Goal: Task Accomplishment & Management: Manage account settings

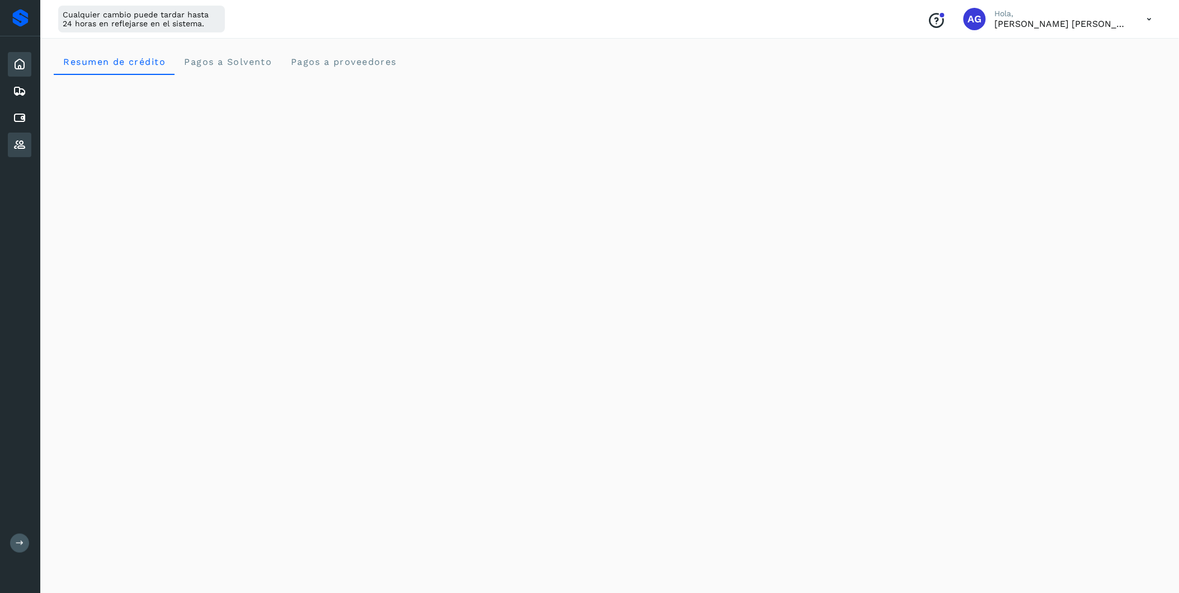
click at [16, 138] on icon at bounding box center [19, 144] width 13 height 13
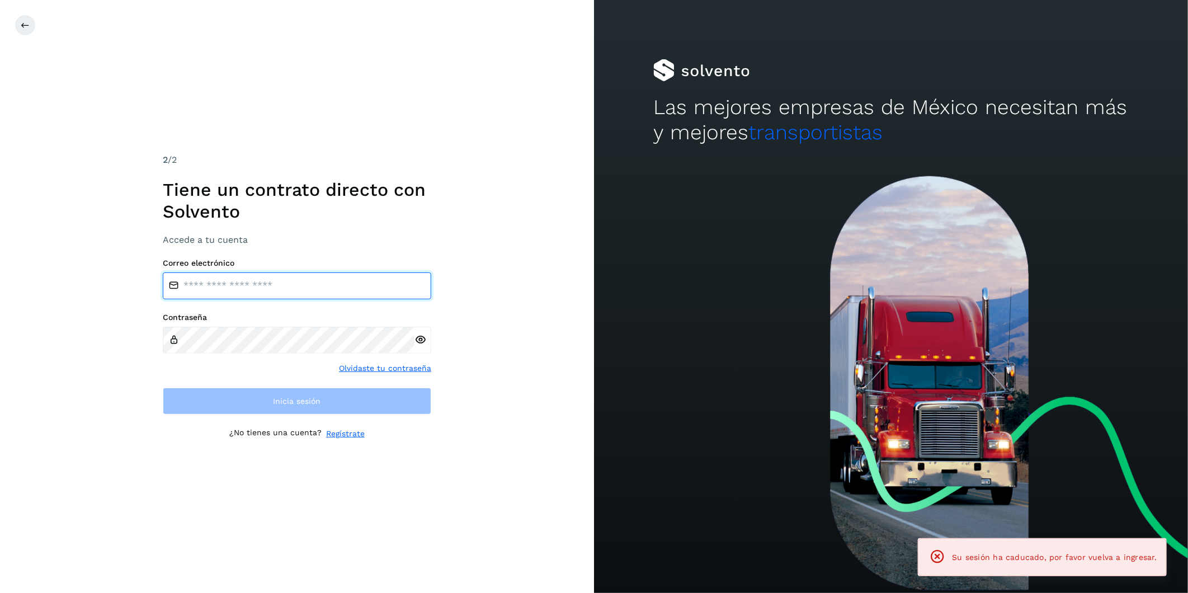
type input "**********"
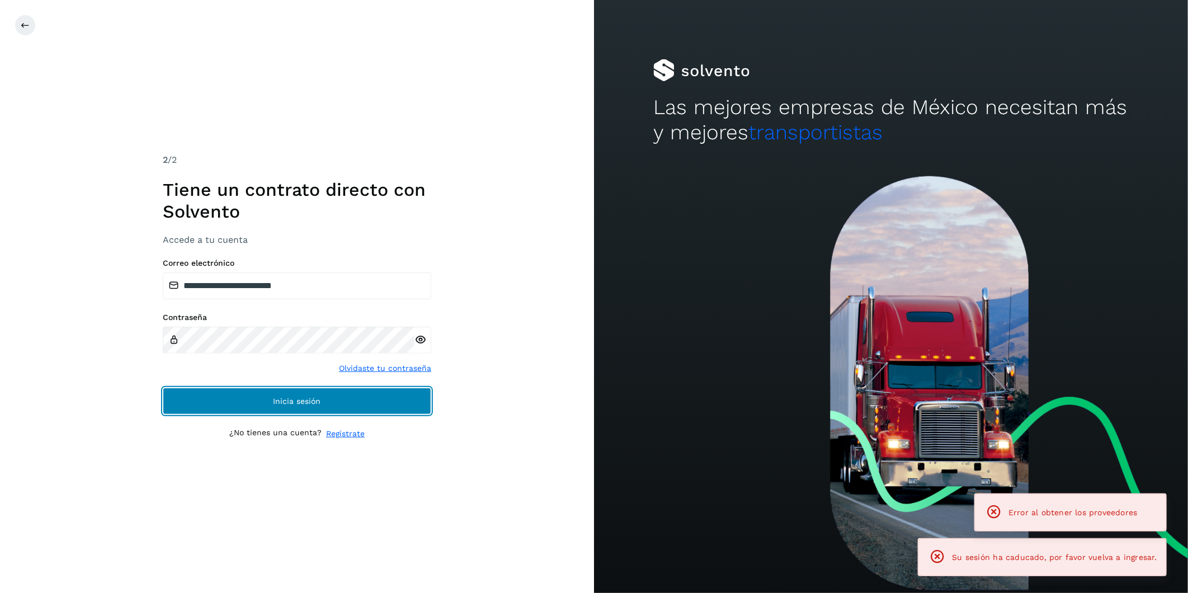
click at [366, 395] on button "Inicia sesión" at bounding box center [297, 401] width 269 height 27
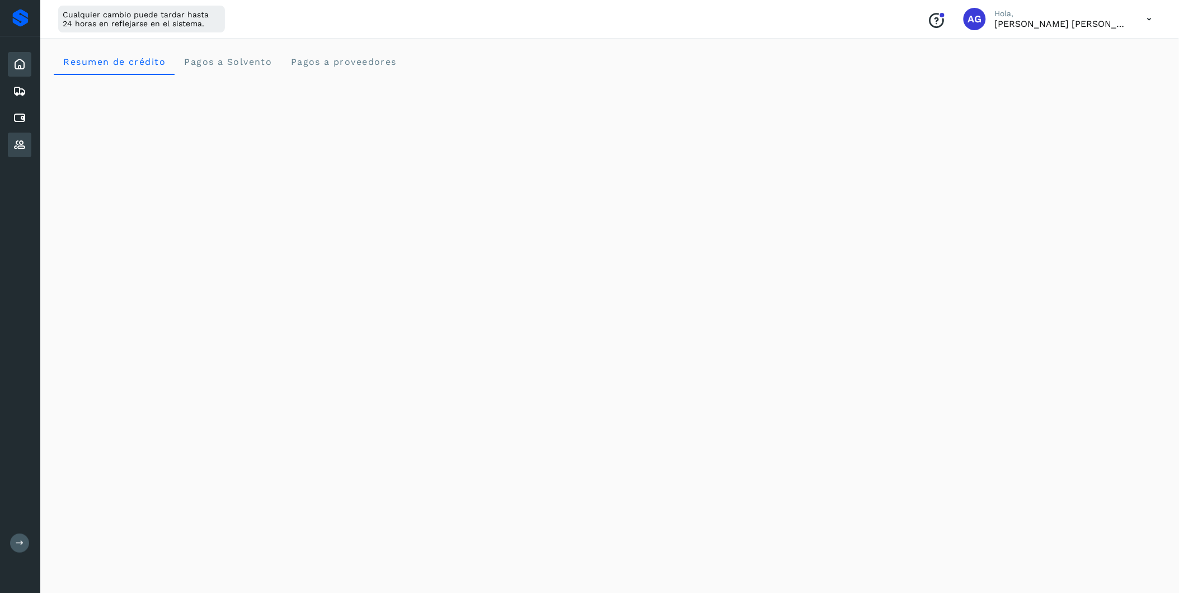
click at [19, 140] on icon at bounding box center [19, 144] width 13 height 13
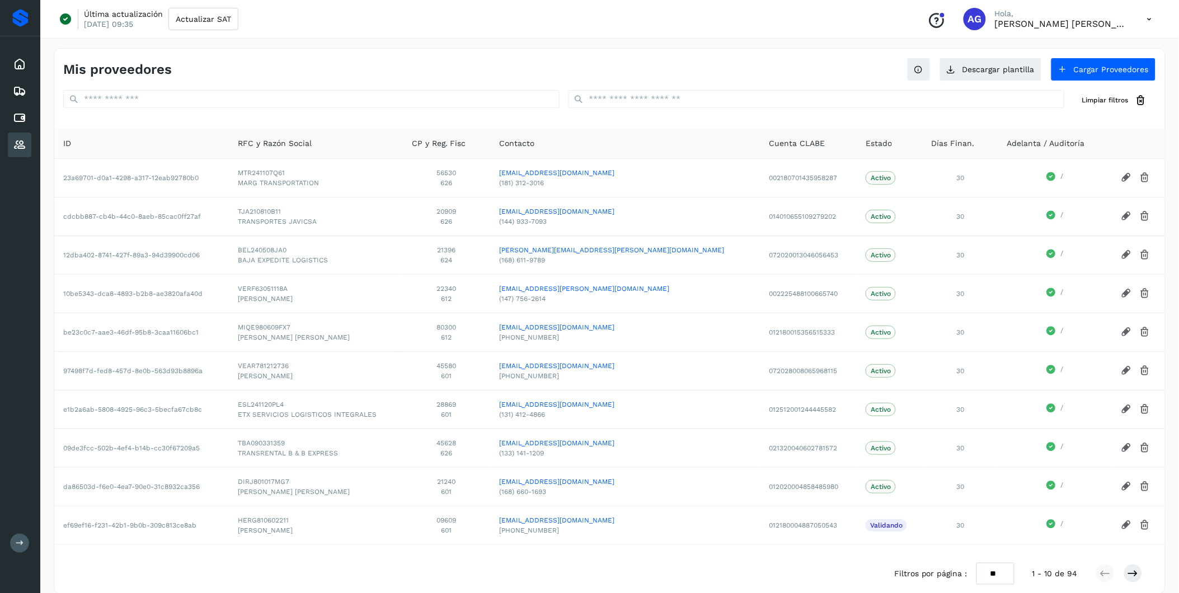
click at [20, 539] on icon at bounding box center [20, 543] width 8 height 8
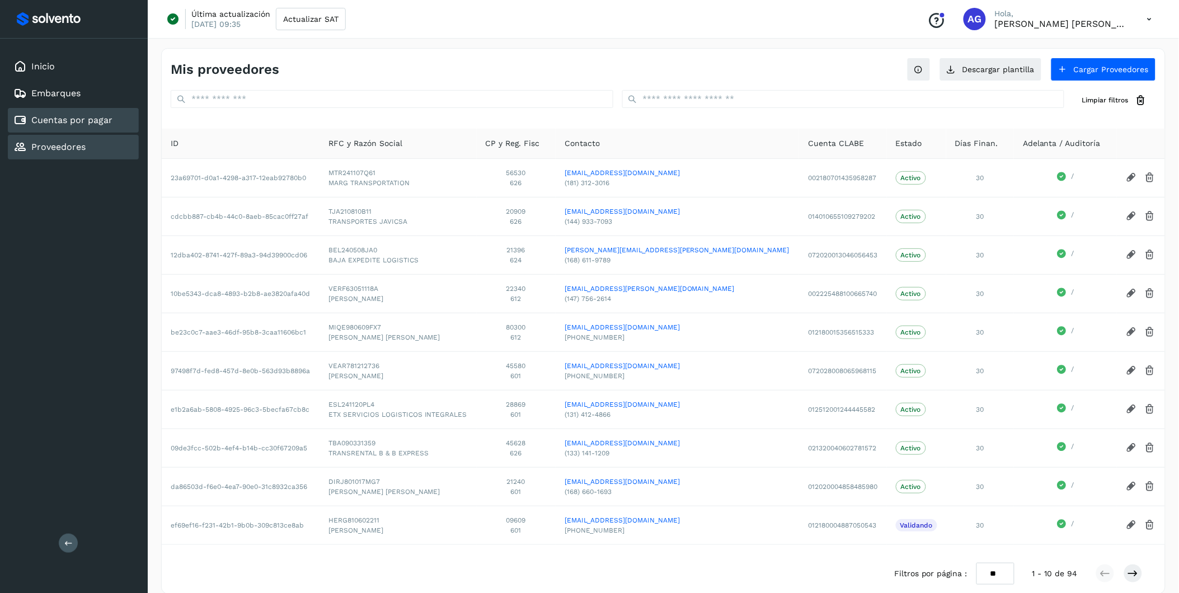
click at [97, 115] on link "Cuentas por pagar" at bounding box center [71, 120] width 81 height 11
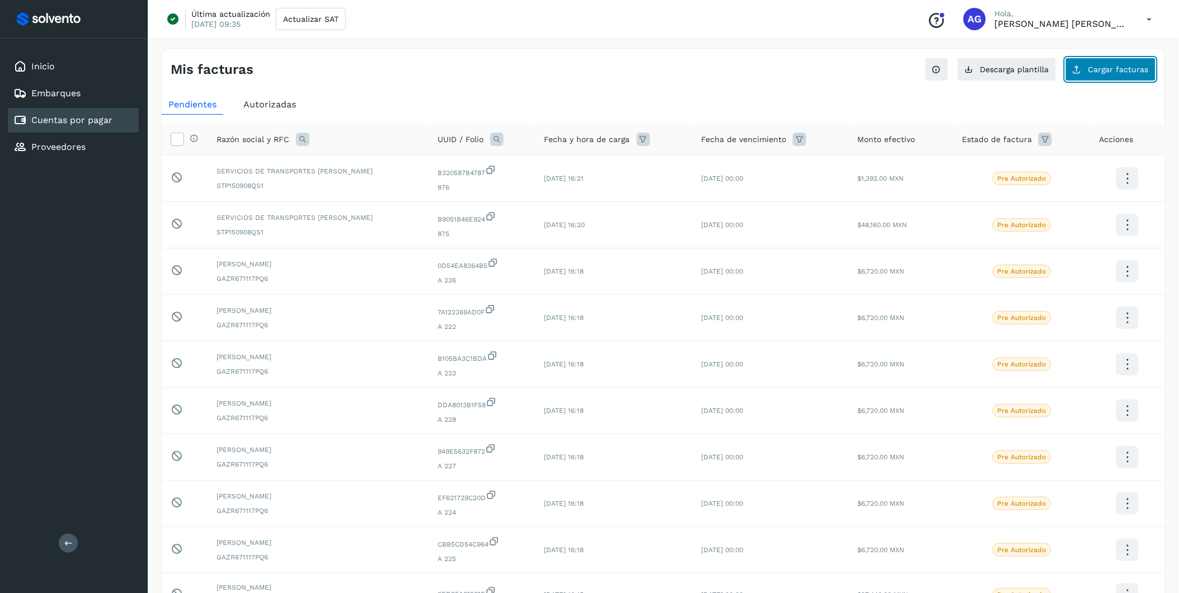
click at [1111, 69] on span "Cargar facturas" at bounding box center [1118, 69] width 60 height 8
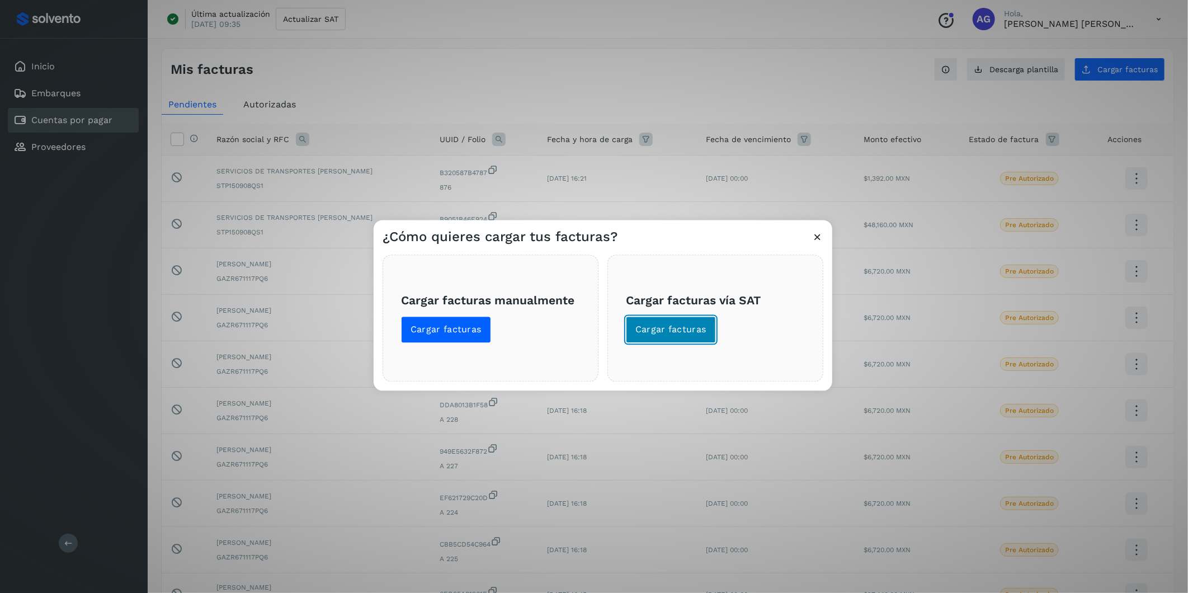
click at [641, 340] on button "Cargar facturas" at bounding box center [671, 330] width 90 height 27
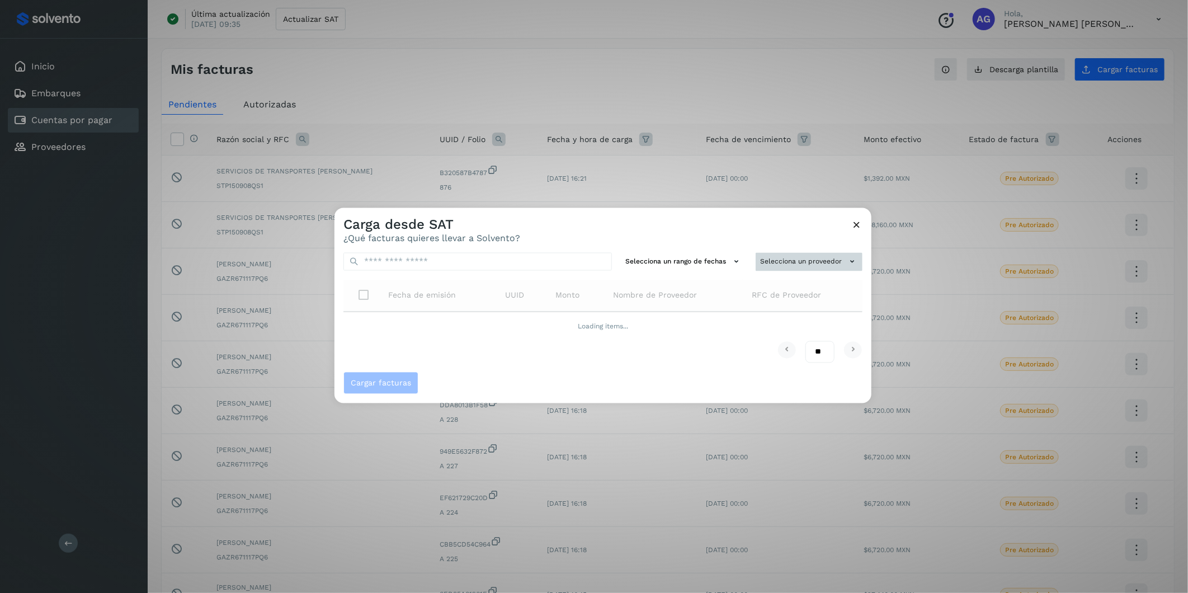
click at [809, 260] on button "Selecciona un proveedor" at bounding box center [809, 262] width 107 height 18
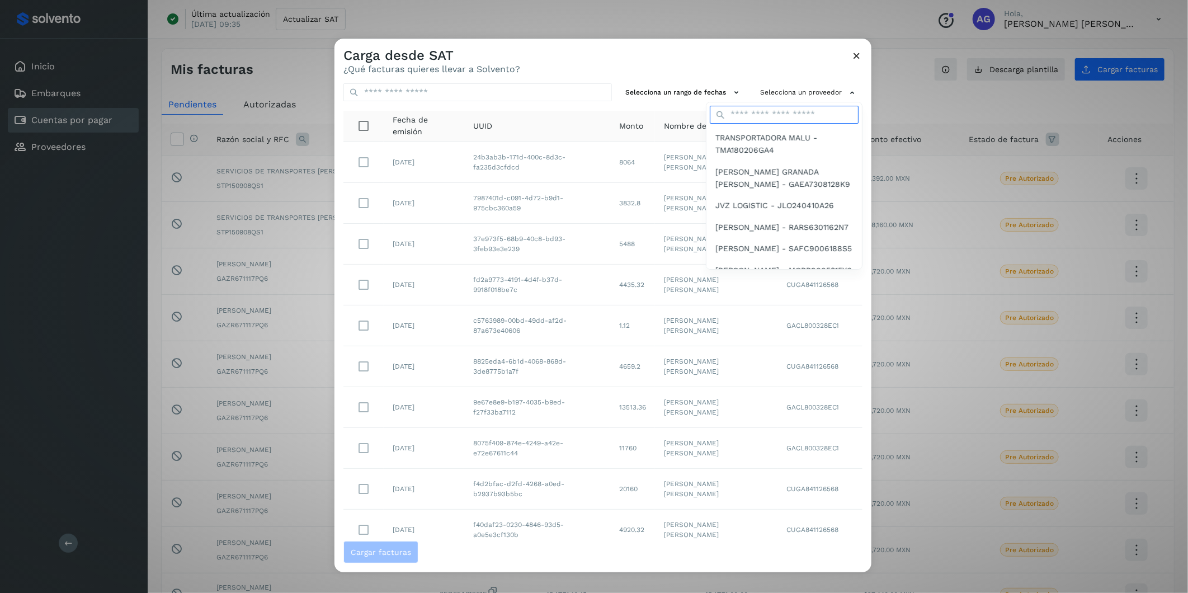
click at [781, 115] on input "text" at bounding box center [784, 115] width 149 height 18
click at [765, 115] on input "**" at bounding box center [784, 115] width 149 height 18
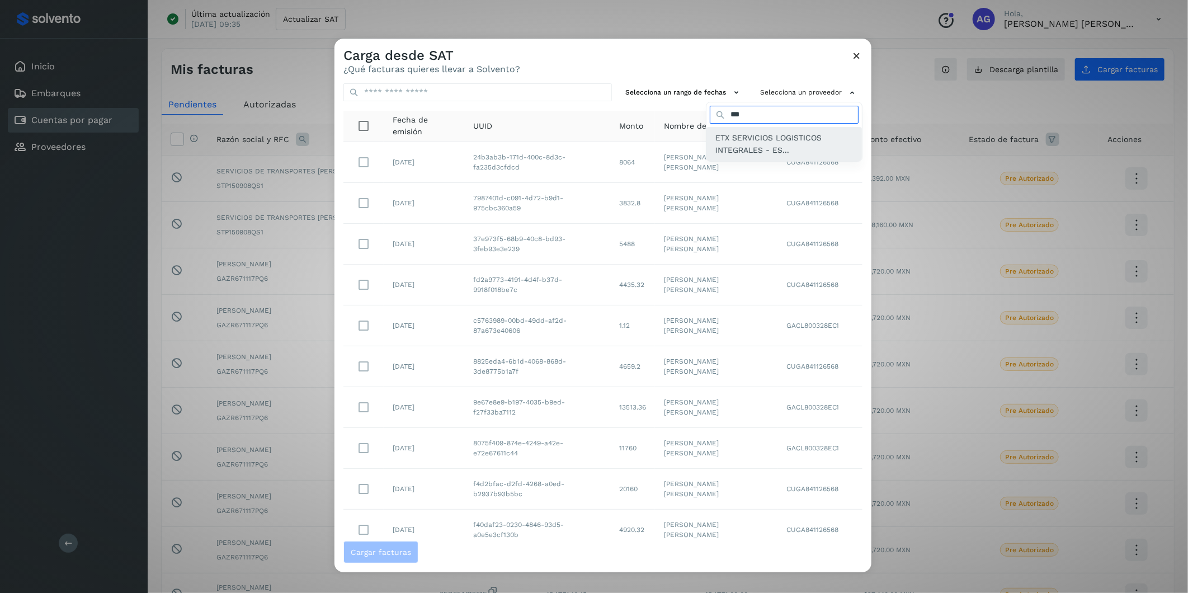
type input "***"
click at [762, 144] on span "ETX SERVICIOS LOGISTICOS INTEGRALES - ES..." at bounding box center [785, 143] width 138 height 25
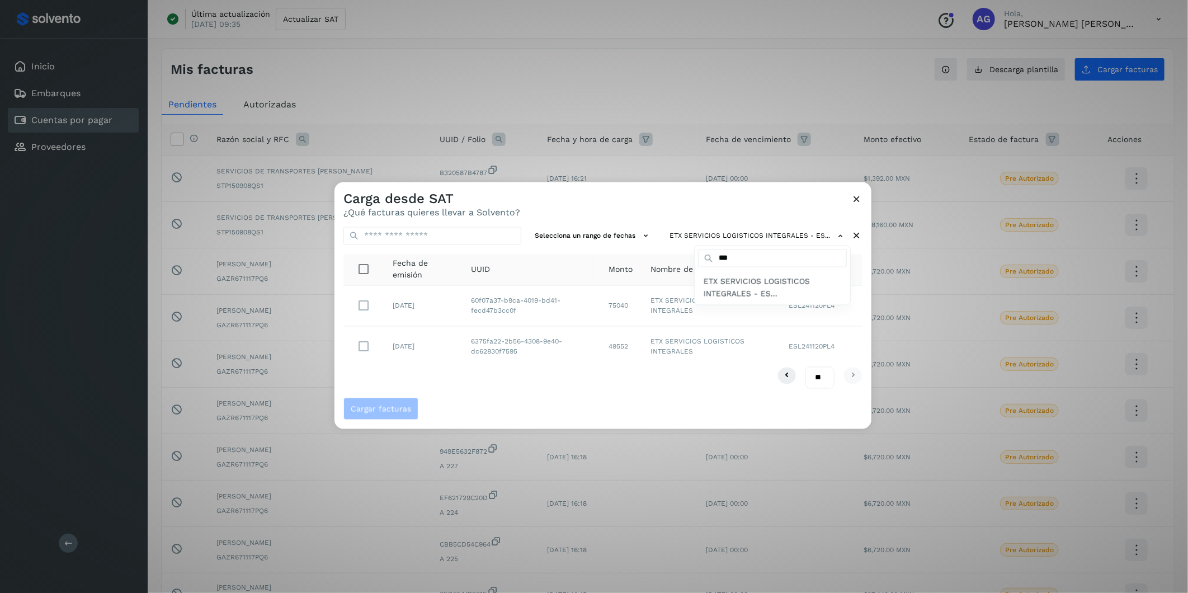
click at [362, 347] on div at bounding box center [929, 478] width 1188 height 593
click at [398, 410] on span "Cargar facturas" at bounding box center [381, 409] width 60 height 8
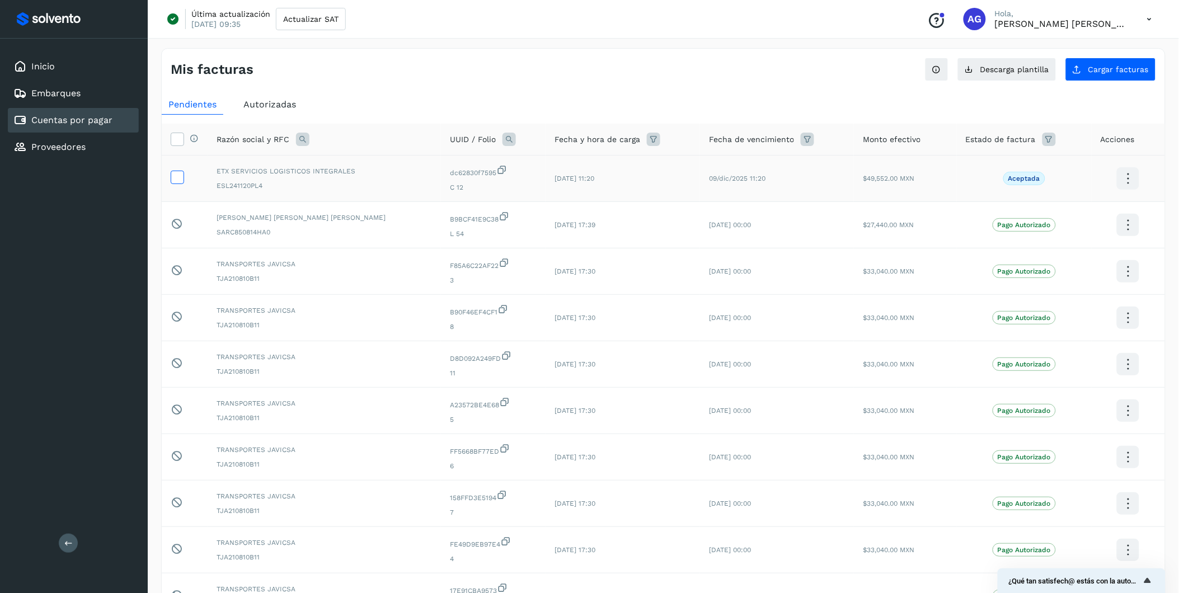
click at [171, 176] on label at bounding box center [177, 177] width 13 height 13
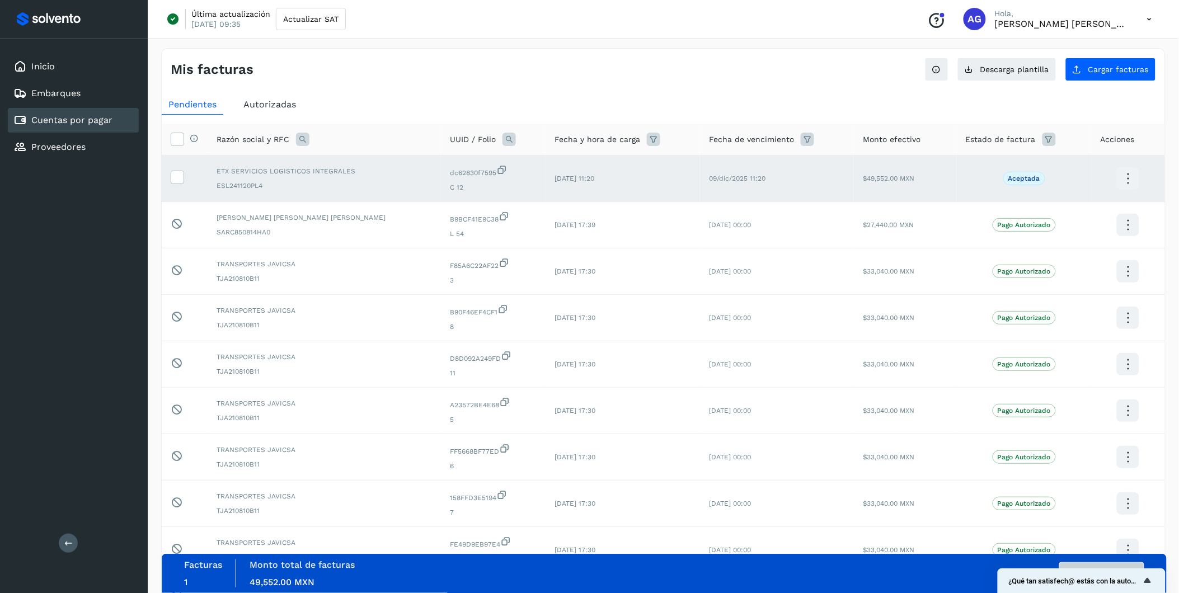
click at [1093, 562] on div "Facturas 1 Monto total de facturas Monto total 49,552.00 MXN Autorizar facturas" at bounding box center [664, 574] width 960 height 28
click at [1095, 565] on button "Autorizar facturas" at bounding box center [1101, 573] width 85 height 22
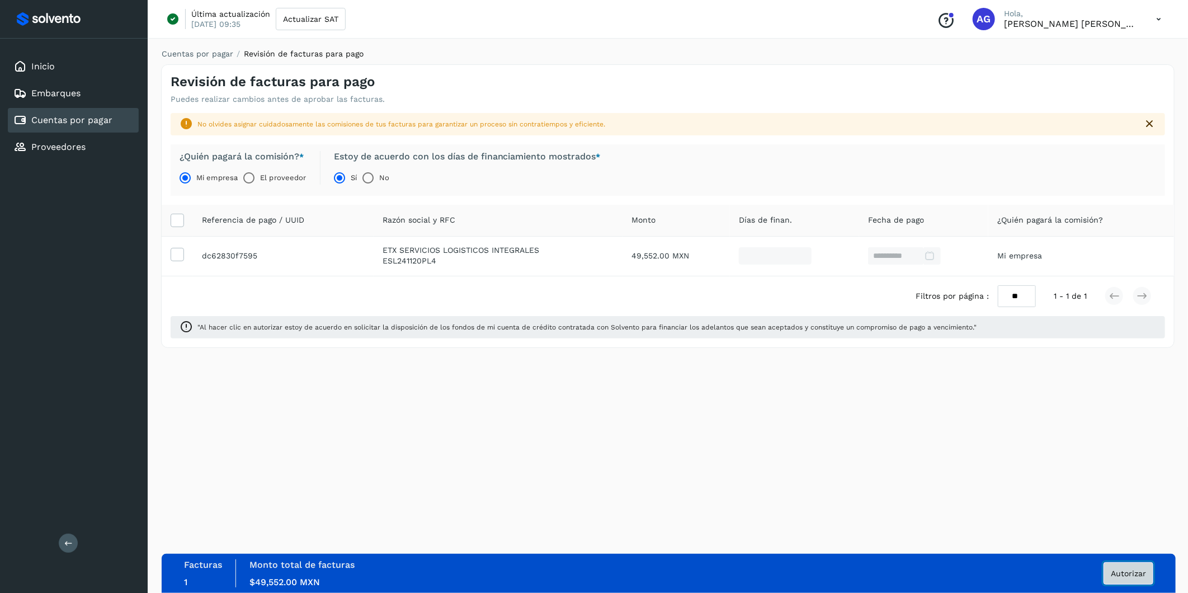
click at [1135, 574] on span "Autorizar" at bounding box center [1128, 574] width 35 height 8
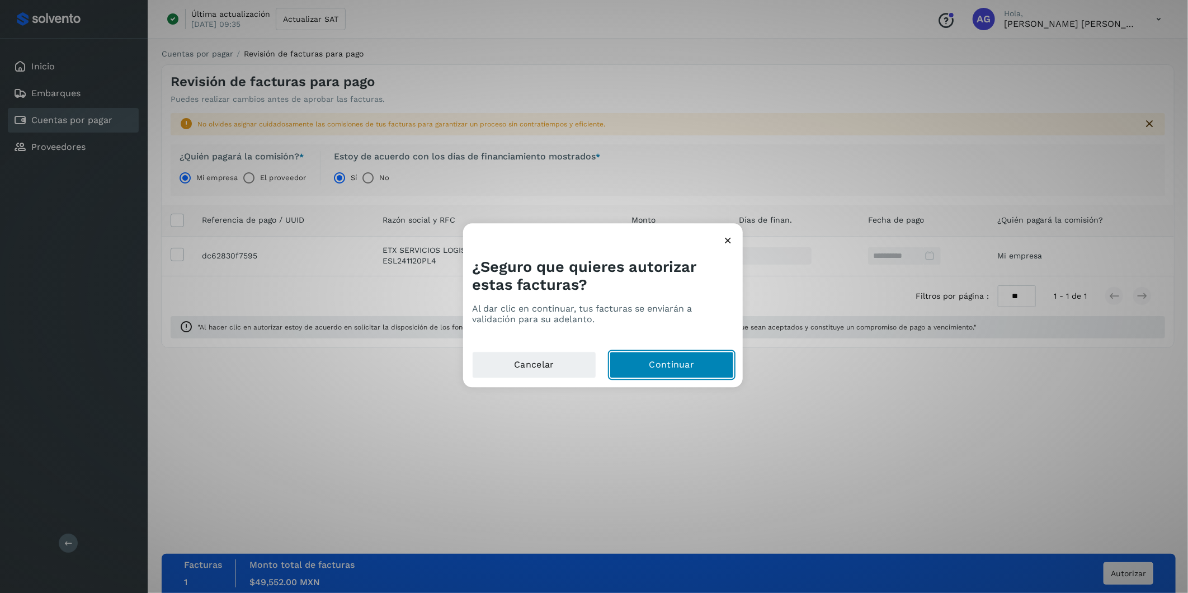
click at [698, 371] on button "Continuar" at bounding box center [672, 365] width 124 height 27
